Goal: Task Accomplishment & Management: Complete application form

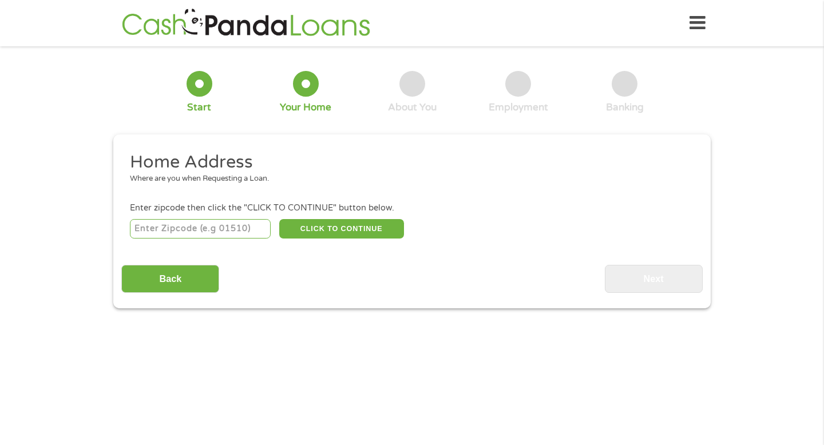
click at [203, 231] on input "number" at bounding box center [200, 228] width 141 height 19
type input "78249"
click at [335, 229] on button "CLICK TO CONTINUE" at bounding box center [341, 228] width 125 height 19
type input "78249"
type input "San Antonio"
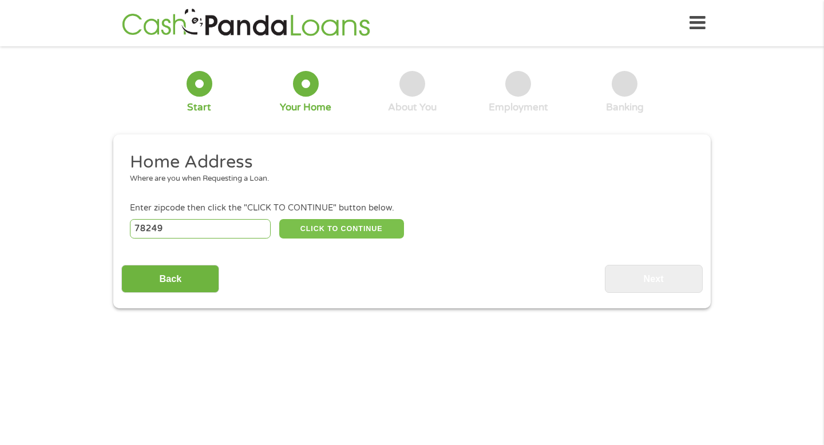
select select "[US_STATE]"
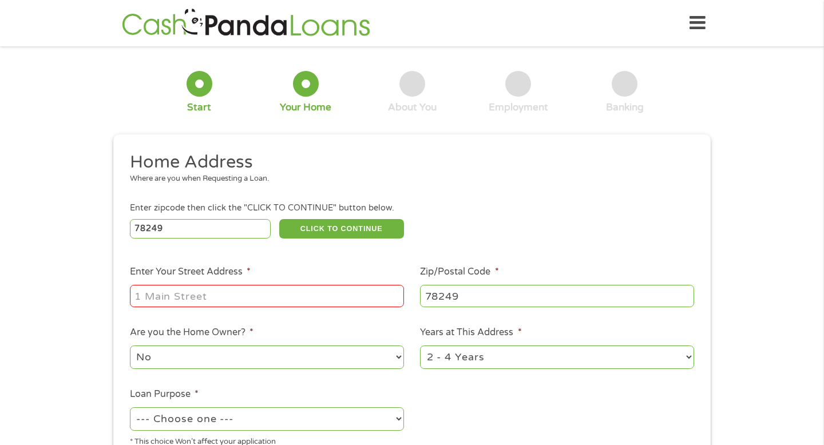
click at [229, 306] on input "Enter Your Street Address *" at bounding box center [267, 296] width 274 height 22
